Goal: Transaction & Acquisition: Purchase product/service

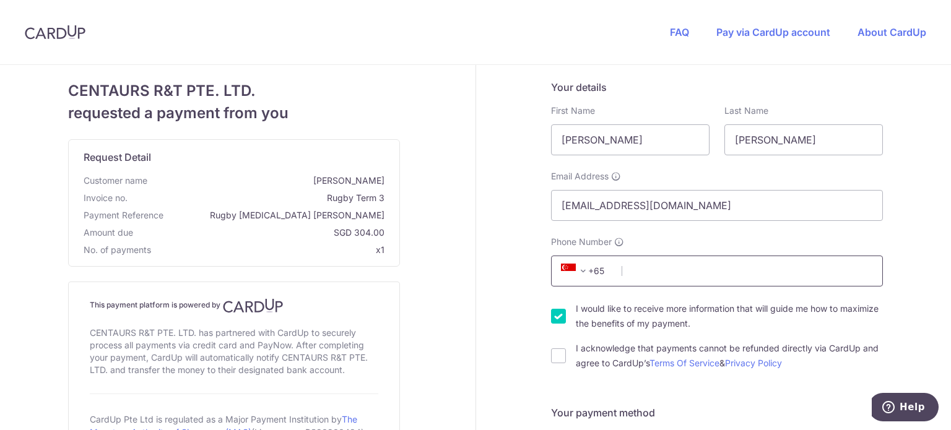
click at [686, 269] on input "Phone Number" at bounding box center [717, 271] width 332 height 31
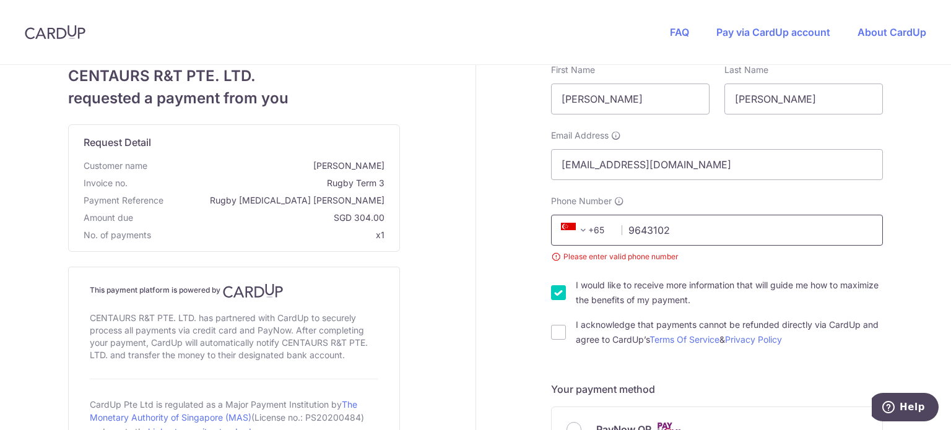
scroll to position [62, 0]
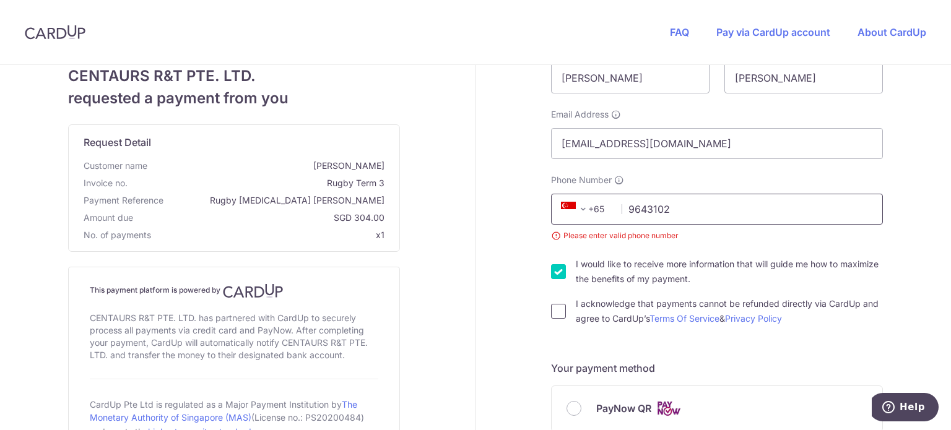
type input "9643102"
drag, startPoint x: 554, startPoint y: 312, endPoint x: 655, endPoint y: 322, distance: 101.4
click at [554, 312] on input "I acknowledge that payments cannot be refunded directly via CardUp and agree to…" at bounding box center [558, 311] width 15 height 15
checkbox input "true"
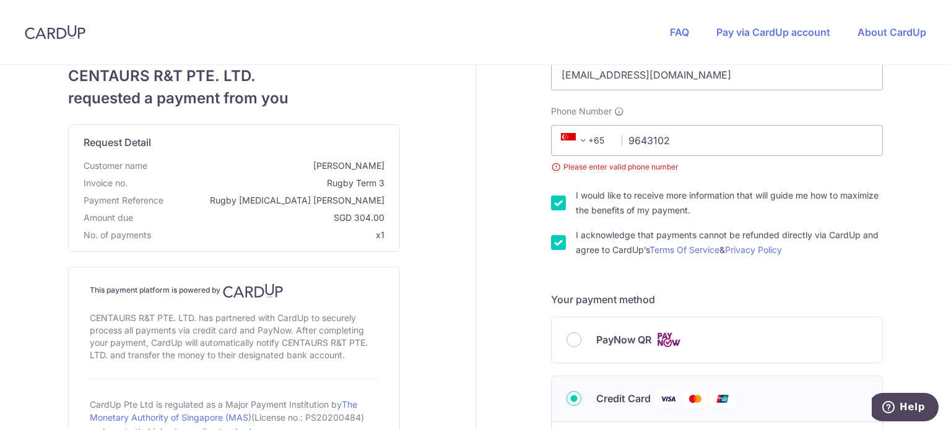
scroll to position [165, 0]
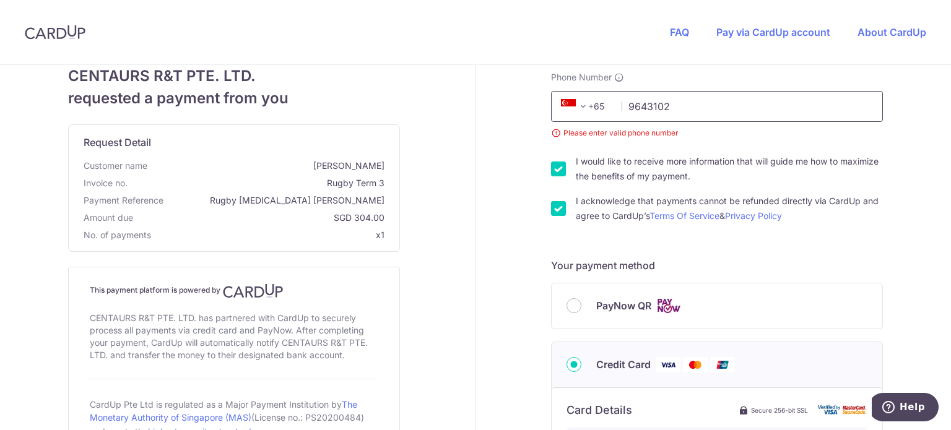
click at [691, 107] on input "9643102" at bounding box center [717, 106] width 332 height 31
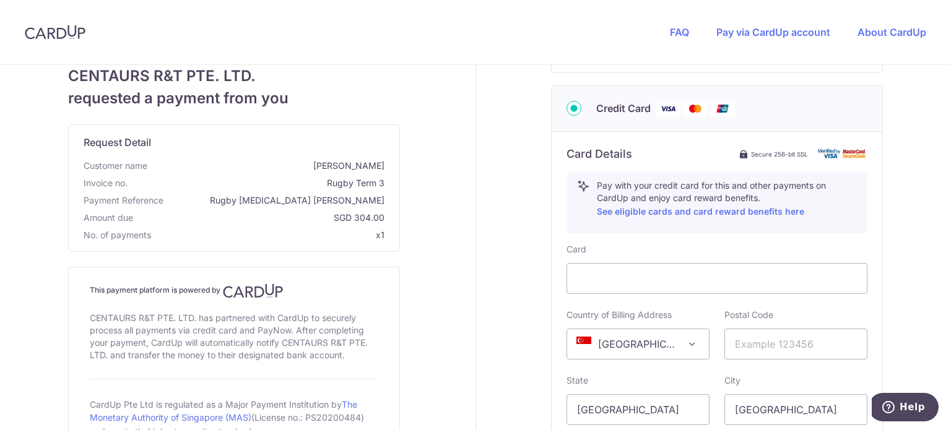
scroll to position [412, 0]
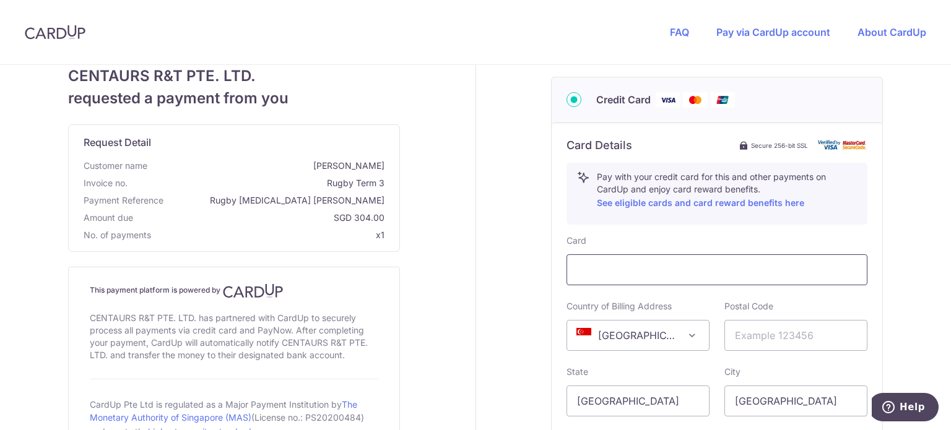
type input "96431020"
click at [518, 212] on div "Your details First Name [PERSON_NAME] Last Name [PERSON_NAME] Email Address [EM…" at bounding box center [717, 151] width 483 height 997
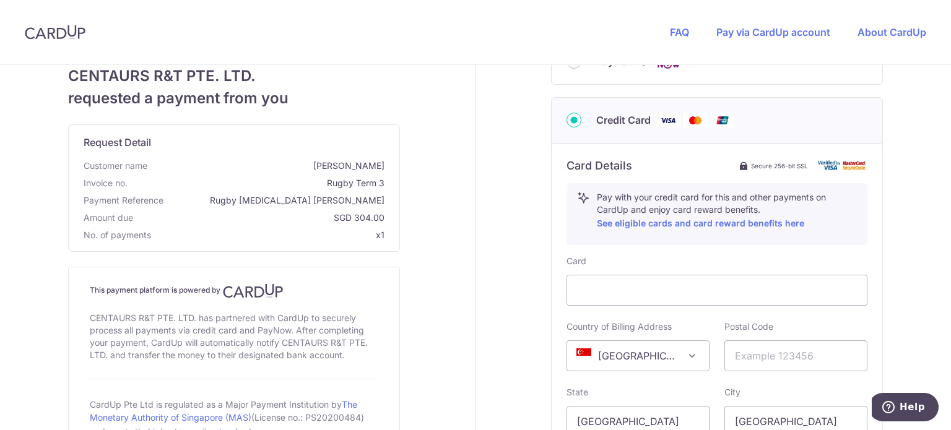
click at [499, 188] on div "Your details First Name [PERSON_NAME] Last Name [PERSON_NAME] Email Address [EM…" at bounding box center [717, 171] width 483 height 997
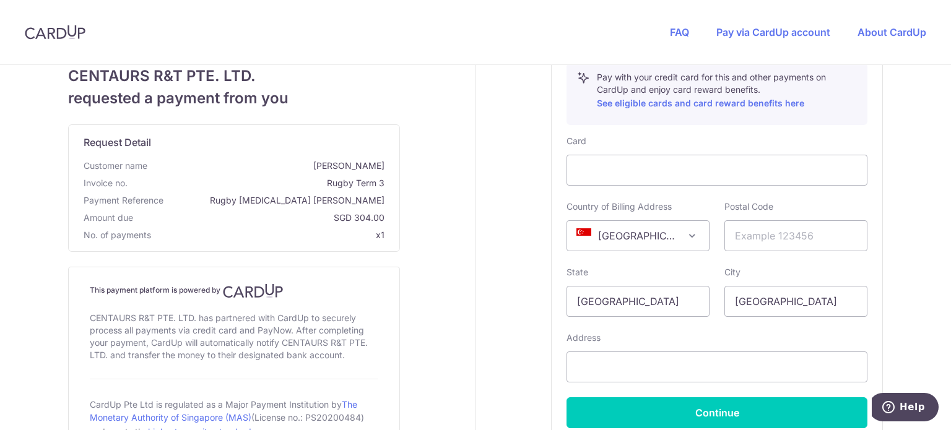
scroll to position [516, 0]
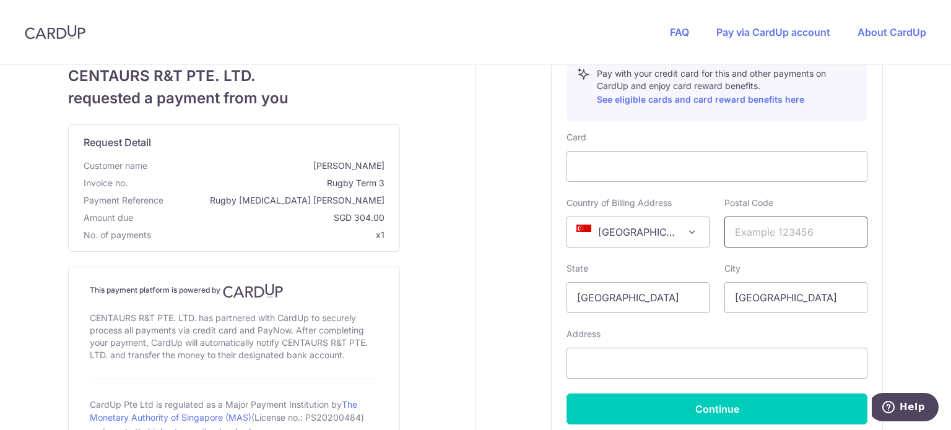
click at [762, 233] on input "text" at bounding box center [796, 232] width 143 height 31
type input "669245"
click at [626, 357] on input "text" at bounding box center [717, 363] width 301 height 31
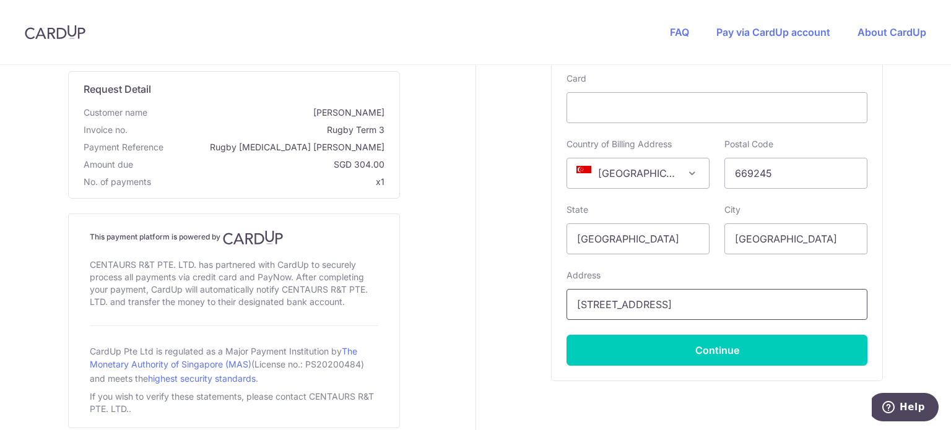
scroll to position [598, 0]
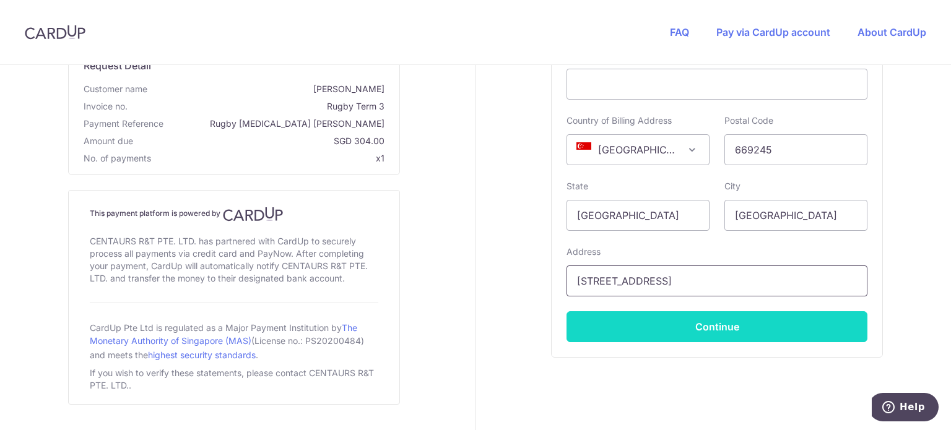
type input "[STREET_ADDRESS]"
click at [709, 321] on button "Continue" at bounding box center [717, 327] width 301 height 31
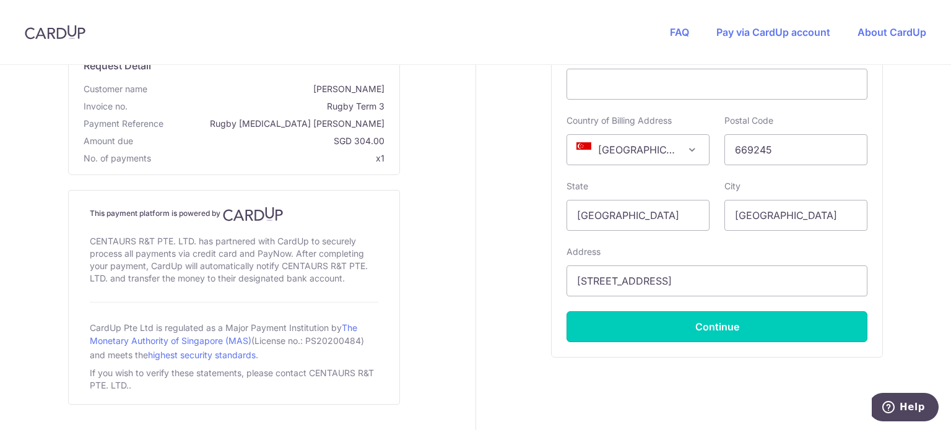
type input "**** 1843"
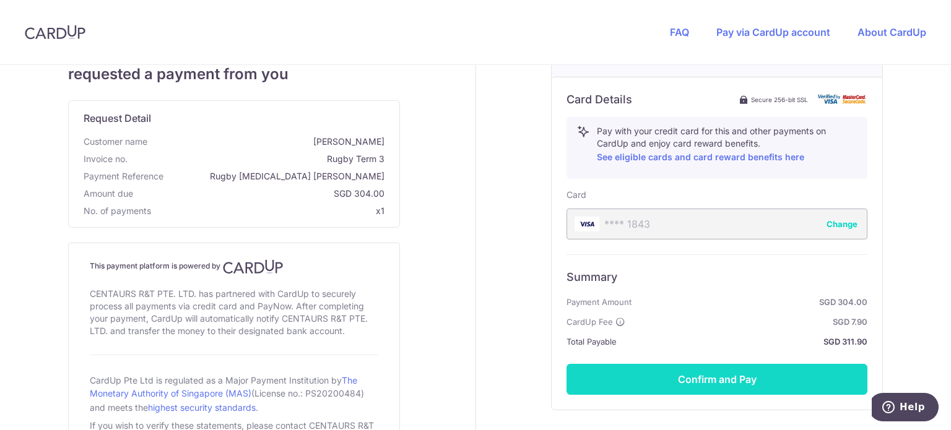
scroll to position [458, 0]
click at [718, 382] on button "Confirm and Pay" at bounding box center [717, 379] width 301 height 31
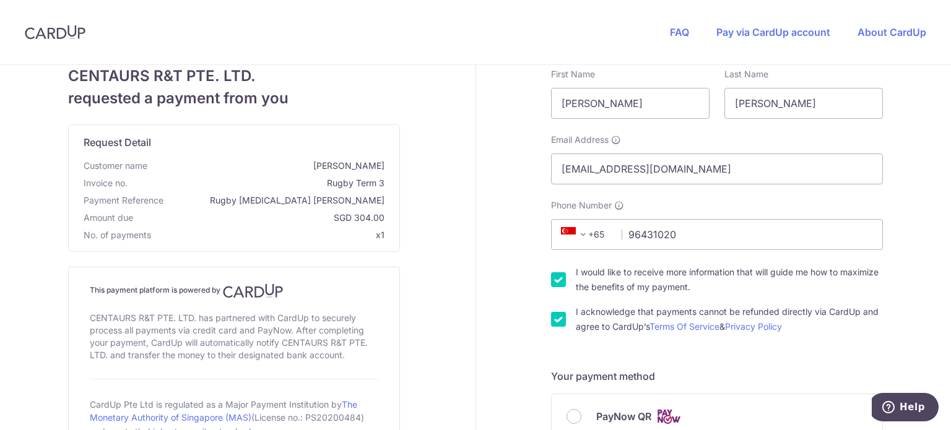
scroll to position [25, 0]
